Goal: Task Accomplishment & Management: Manage account settings

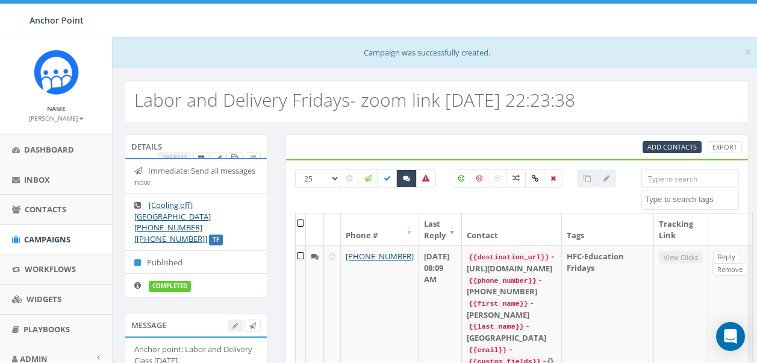
select select
click at [58, 240] on span "Campaigns" at bounding box center [47, 239] width 46 height 11
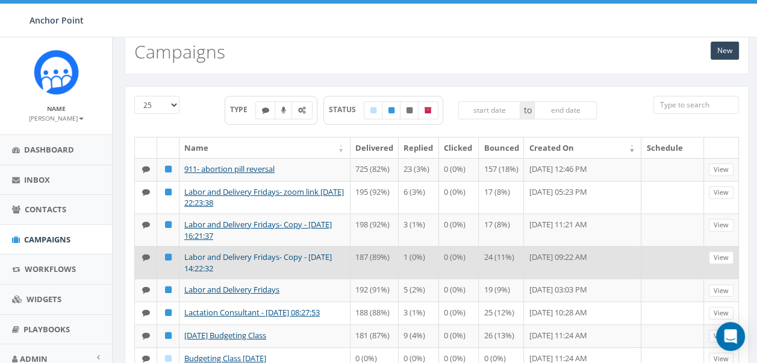
scroll to position [50, 0]
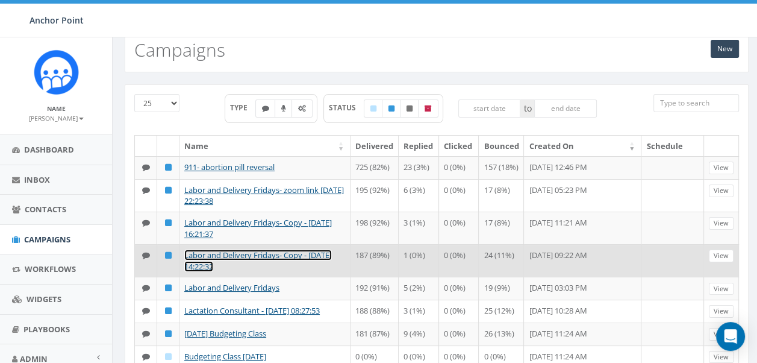
click at [226, 258] on link "Labor and Delivery Fridays- Copy - 2025-08-08 14:22:32" at bounding box center [258, 260] width 148 height 22
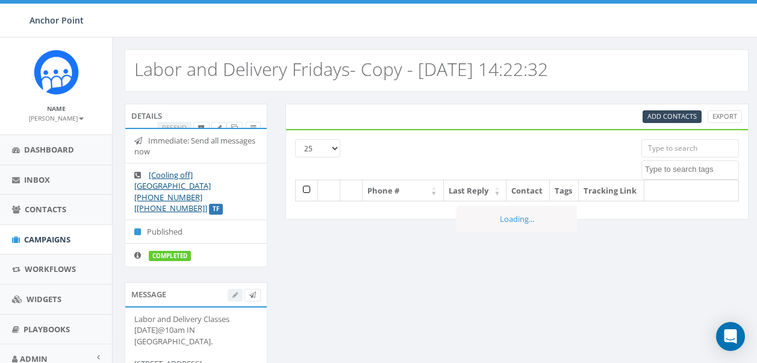
select select
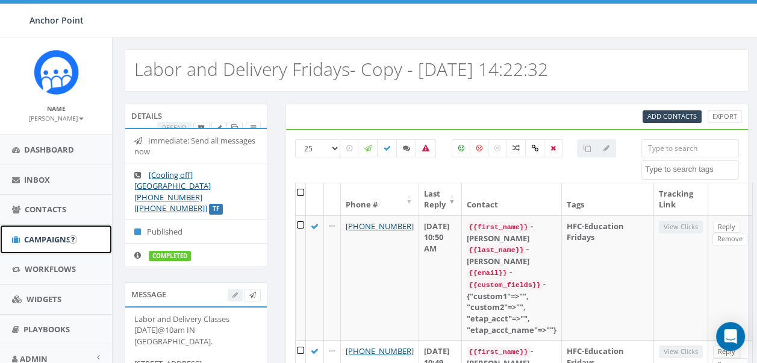
click at [49, 236] on span "Campaigns" at bounding box center [47, 239] width 46 height 11
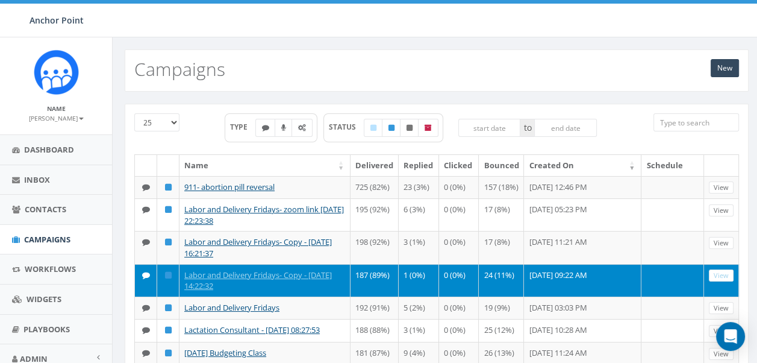
drag, startPoint x: 310, startPoint y: 281, endPoint x: 597, endPoint y: 52, distance: 366.9
click at [597, 52] on div "New Campaigns" at bounding box center [437, 70] width 624 height 42
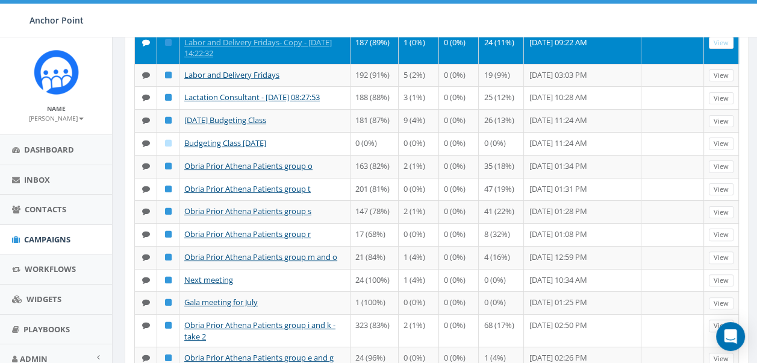
scroll to position [232, 0]
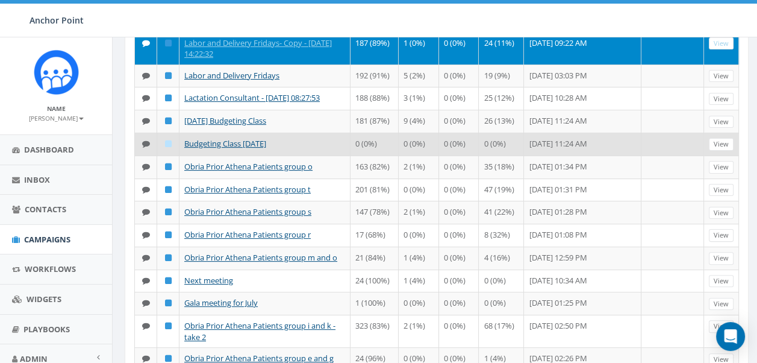
click at [146, 148] on icon at bounding box center [146, 144] width 8 height 8
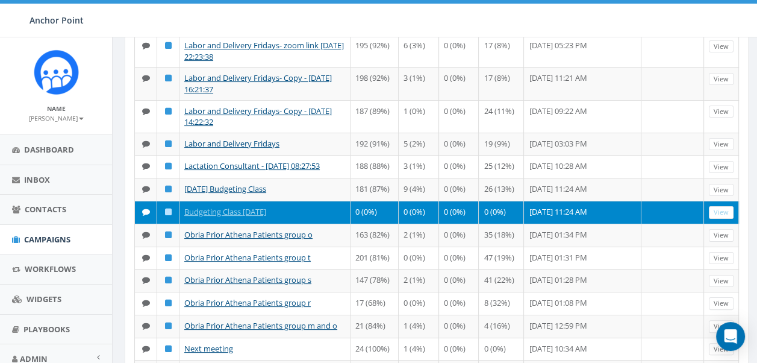
scroll to position [164, 0]
click at [725, 219] on link "View" at bounding box center [721, 212] width 25 height 13
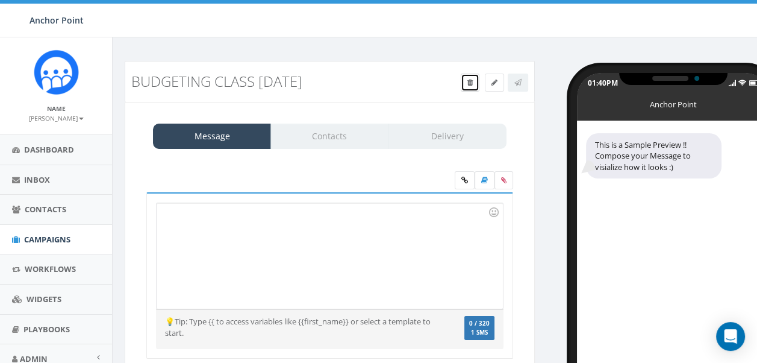
click at [467, 83] on icon at bounding box center [469, 82] width 5 height 7
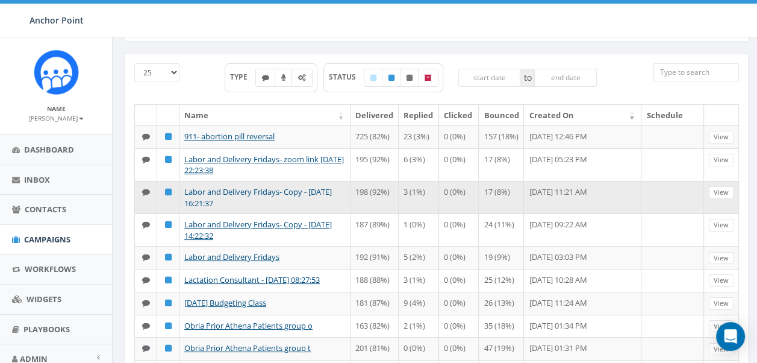
scroll to position [82, 0]
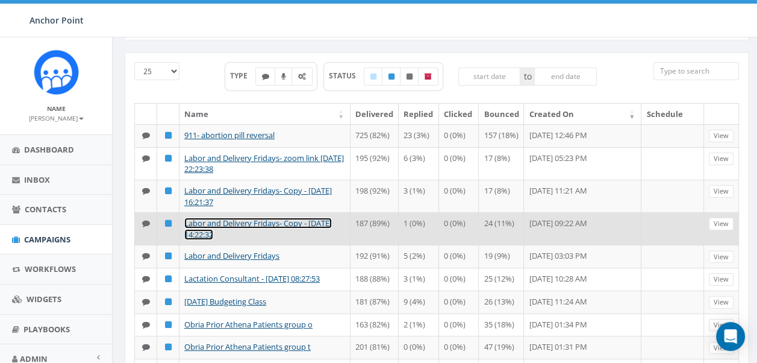
click at [295, 232] on link "Labor and Delivery Fridays- Copy - [DATE] 14:22:32" at bounding box center [258, 228] width 148 height 22
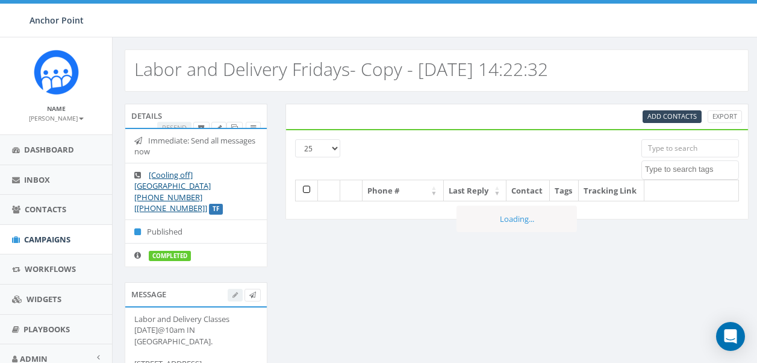
select select
